Goal: Information Seeking & Learning: Learn about a topic

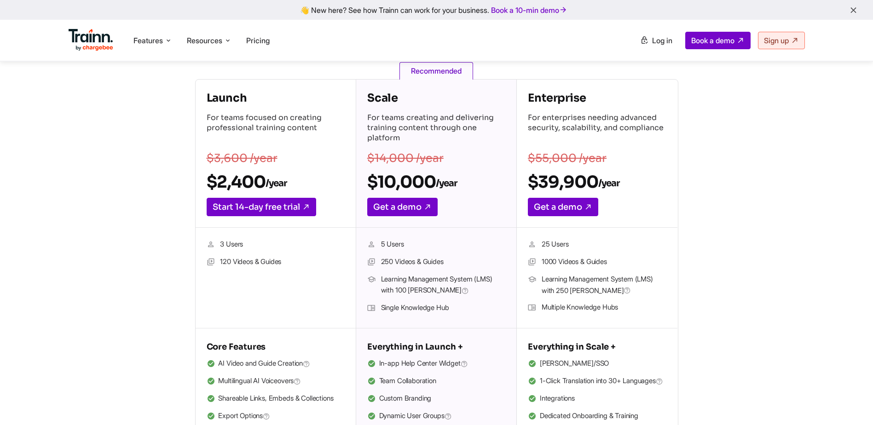
click at [89, 42] on img at bounding box center [91, 40] width 45 height 22
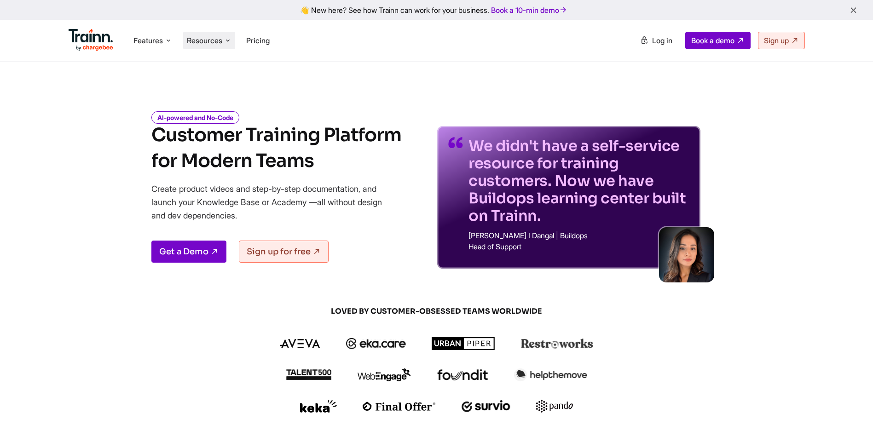
click at [202, 44] on span "Resources" at bounding box center [204, 40] width 35 height 10
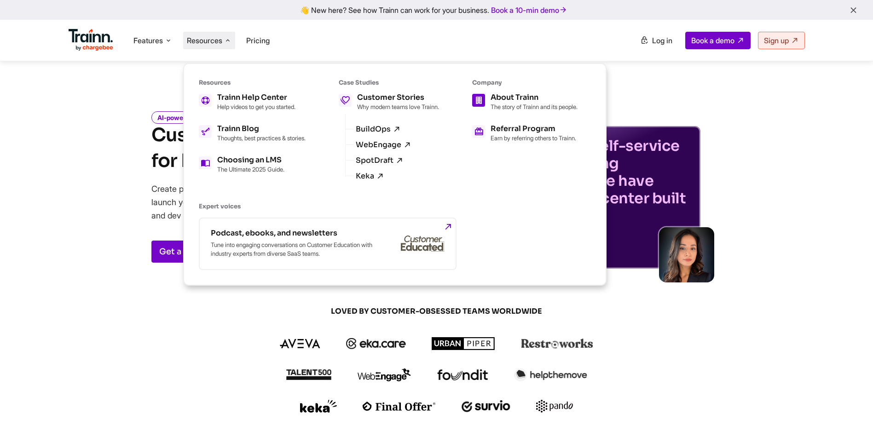
click at [545, 100] on div "About Trainn" at bounding box center [534, 97] width 87 height 7
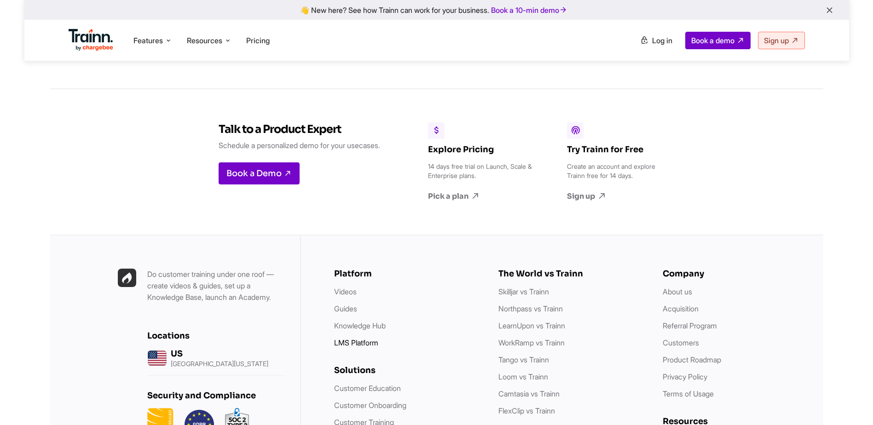
scroll to position [3590, 0]
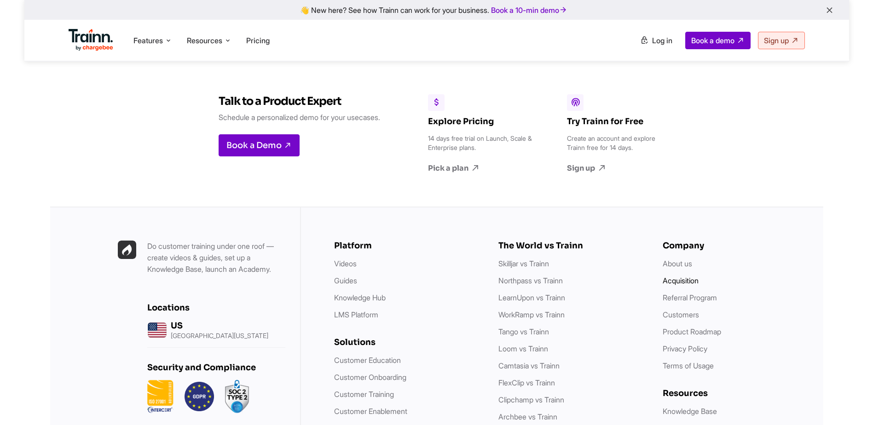
click at [686, 276] on link "Acquisition" at bounding box center [681, 280] width 36 height 9
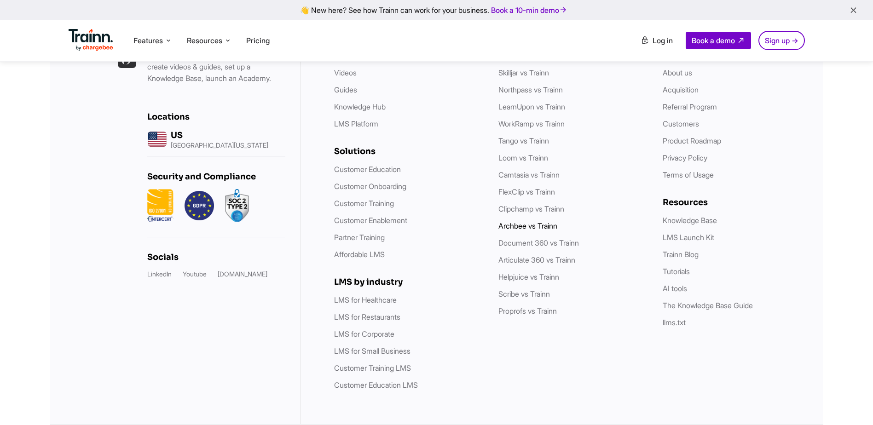
scroll to position [1470, 0]
click at [539, 180] on link "Camtasia vs Trainn" at bounding box center [528, 174] width 61 height 9
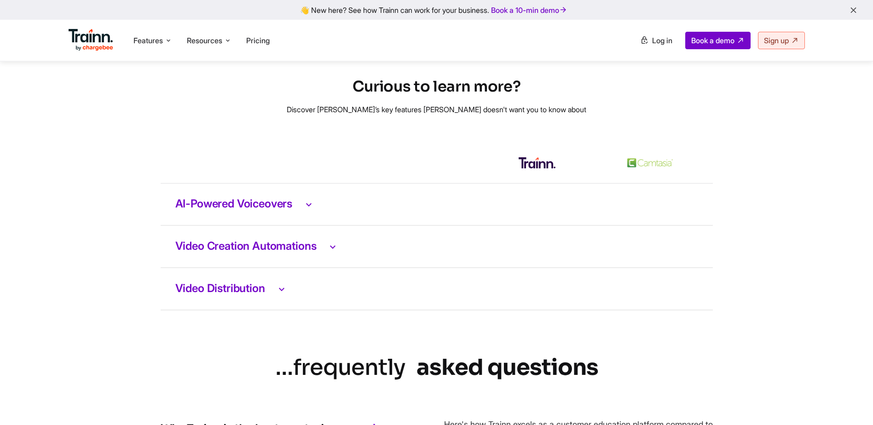
scroll to position [1841, 0]
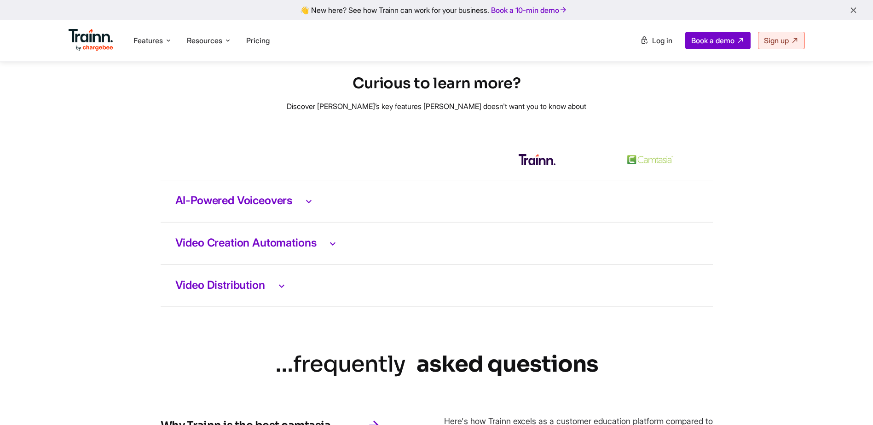
click at [281, 207] on h3 "AI-Powered Voiceovers" at bounding box center [436, 201] width 523 height 12
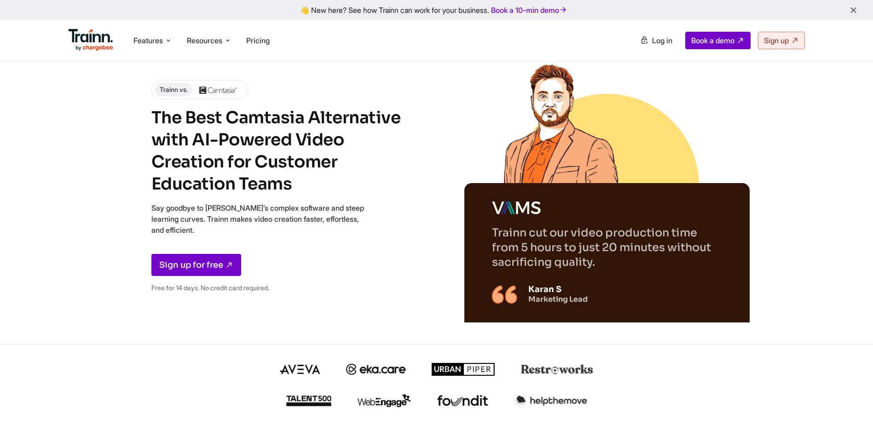
scroll to position [0, 0]
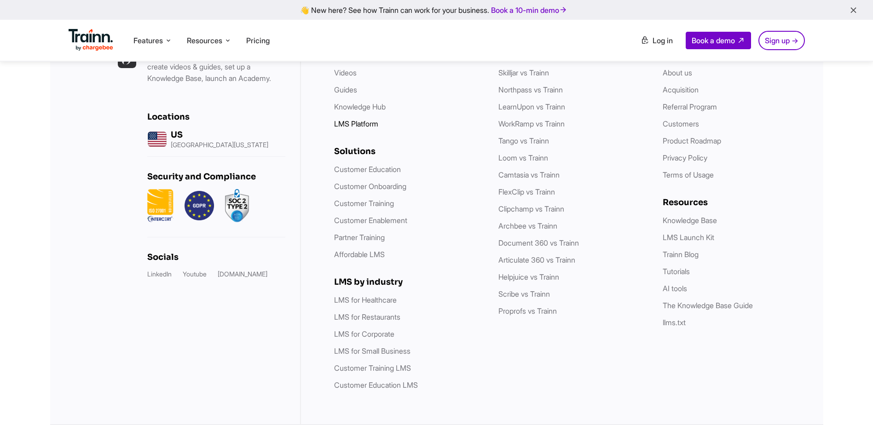
scroll to position [1516, 0]
